Goal: Transaction & Acquisition: Subscribe to service/newsletter

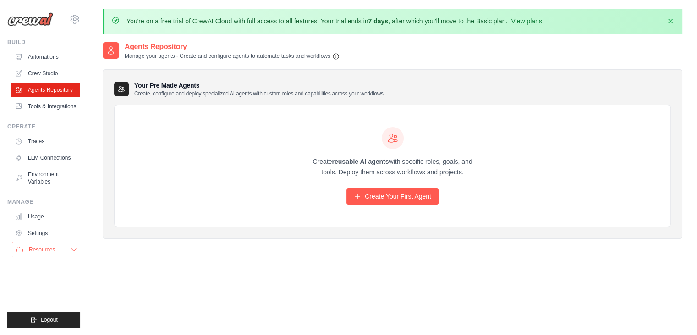
click at [59, 250] on button "Resources" at bounding box center [46, 249] width 69 height 15
click at [58, 257] on button "Resources" at bounding box center [46, 249] width 69 height 15
click at [49, 230] on link "Settings" at bounding box center [46, 233] width 69 height 15
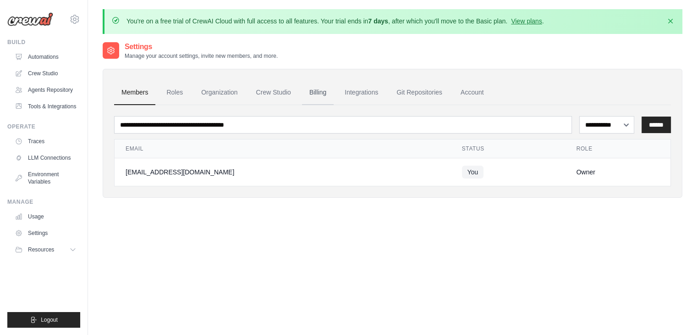
click at [329, 91] on link "Billing" at bounding box center [318, 92] width 32 height 25
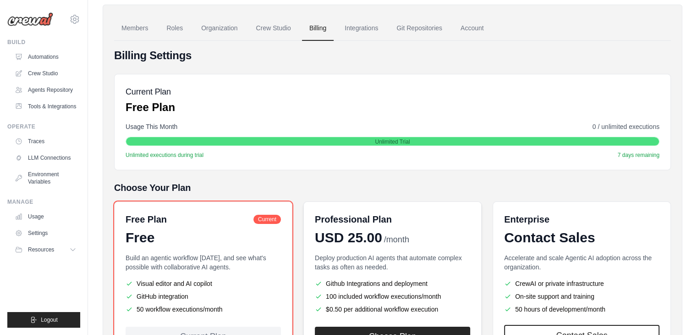
scroll to position [145, 0]
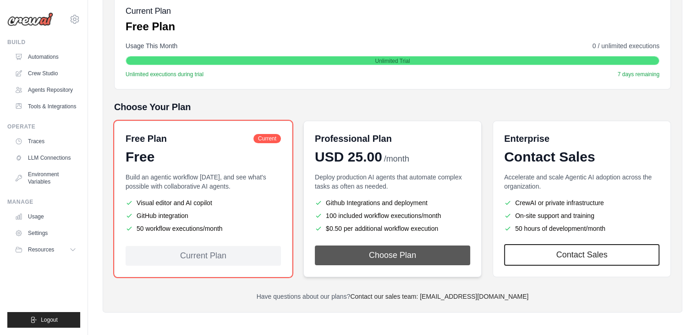
click at [400, 250] on button "Choose Plan" at bounding box center [392, 255] width 155 height 20
